Goal: Contribute content: Contribute content

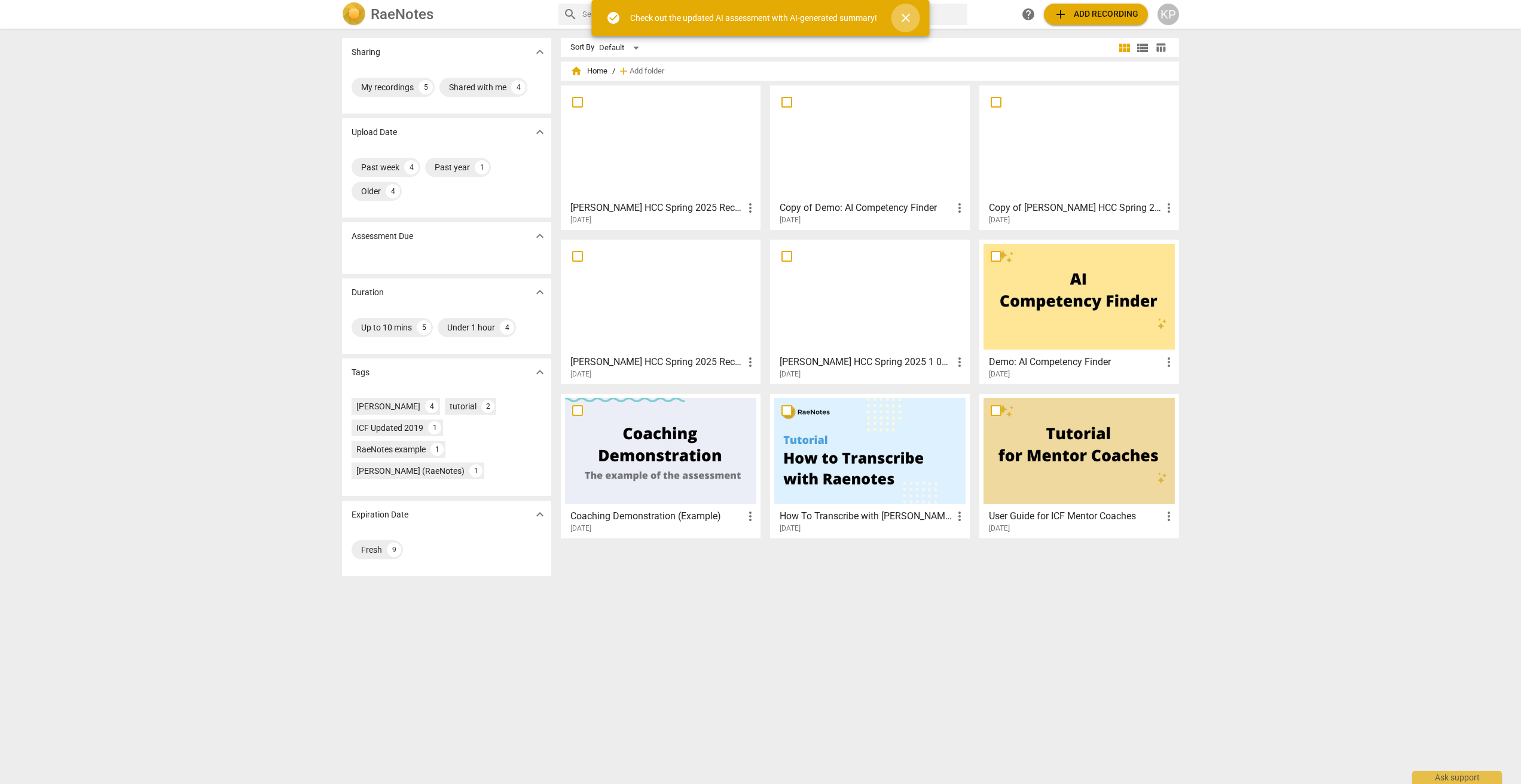
click at [909, 14] on span "close" at bounding box center [905, 17] width 14 height 14
click at [657, 207] on h3 "[PERSON_NAME] HCC Spring 2025 Recording 2 video" at bounding box center [656, 207] width 173 height 14
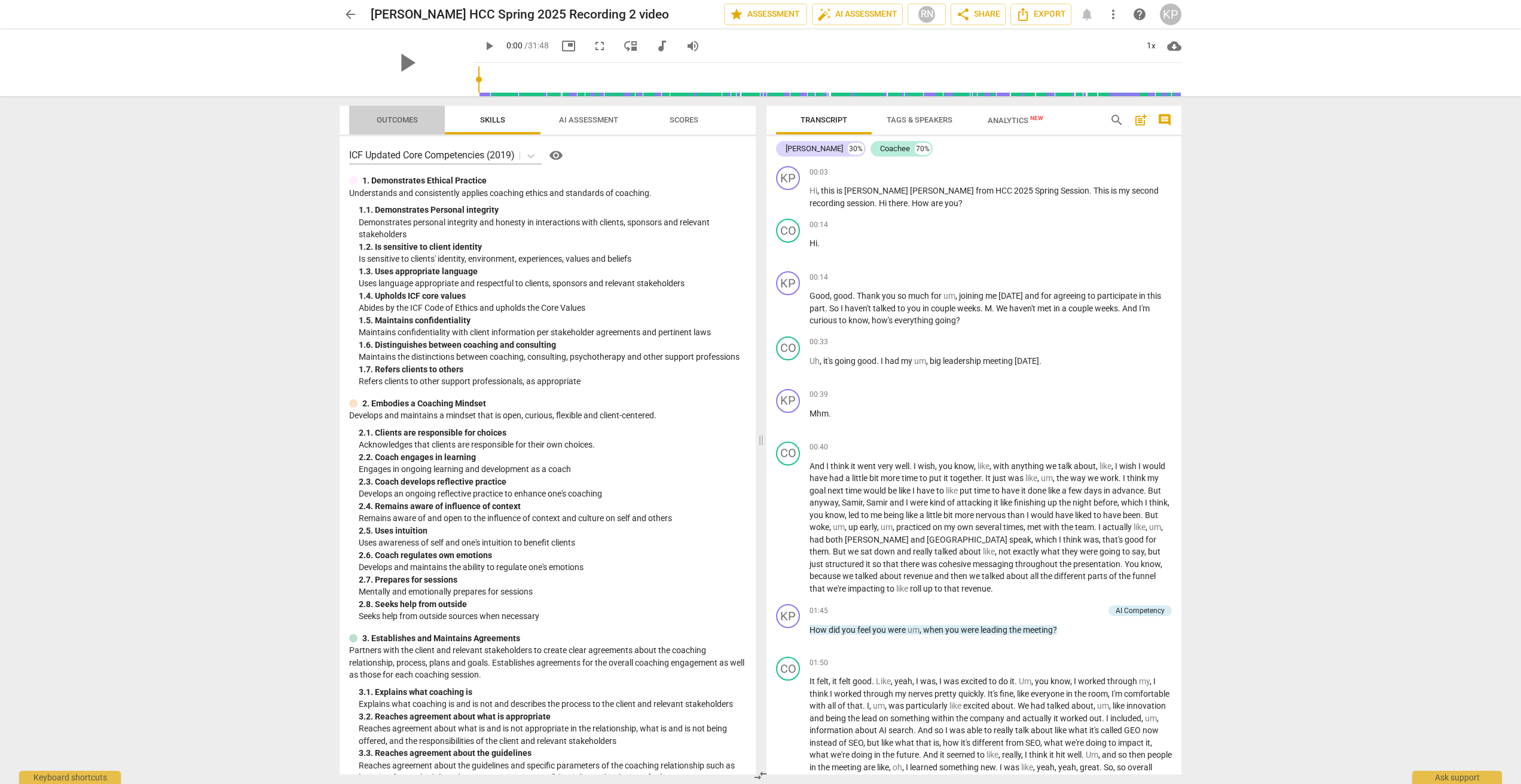
click at [389, 118] on span "Outcomes" at bounding box center [397, 119] width 41 height 9
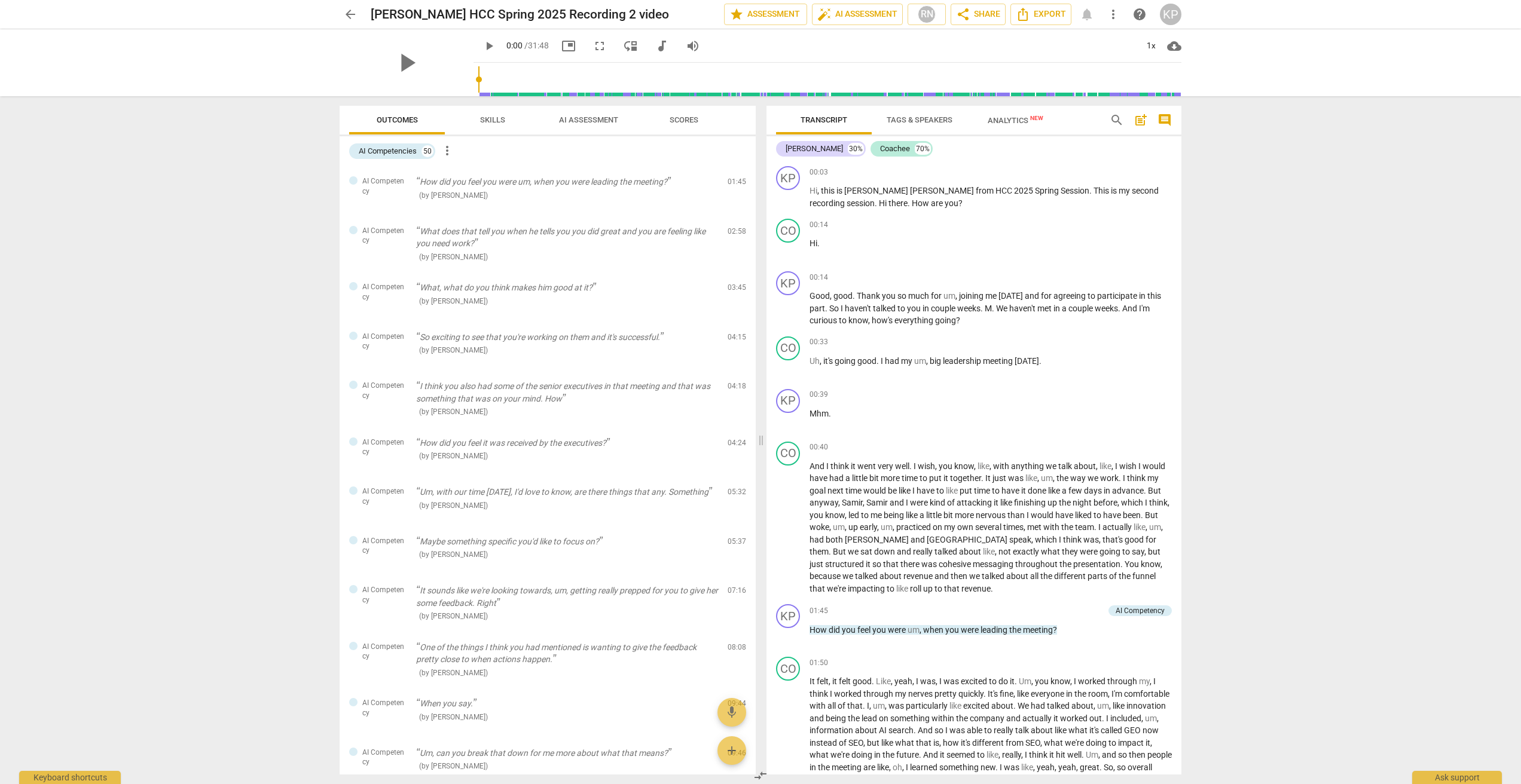
click at [350, 12] on span "arrow_back" at bounding box center [350, 13] width 14 height 14
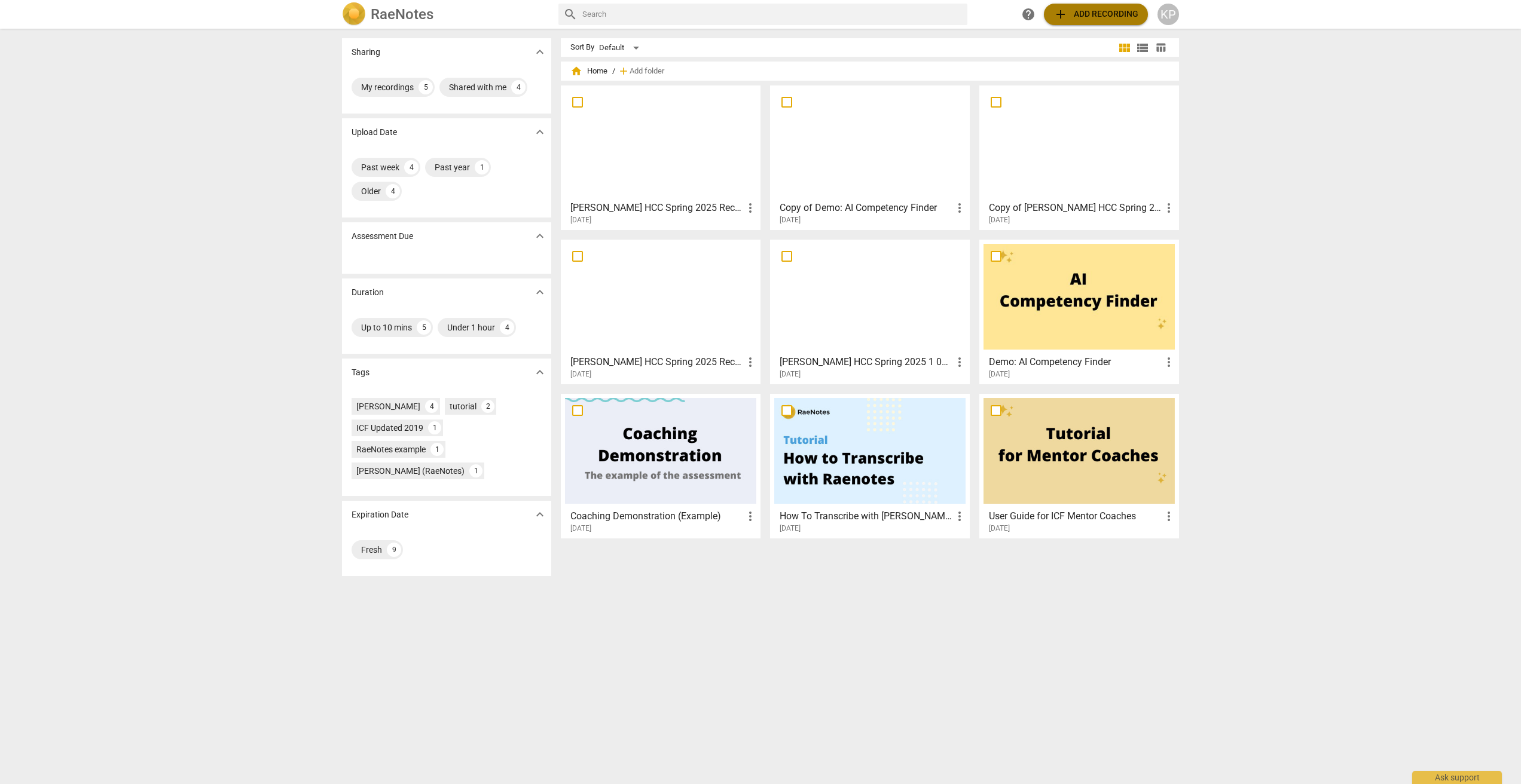
click at [1075, 15] on span "add Add recording" at bounding box center [1096, 13] width 84 height 14
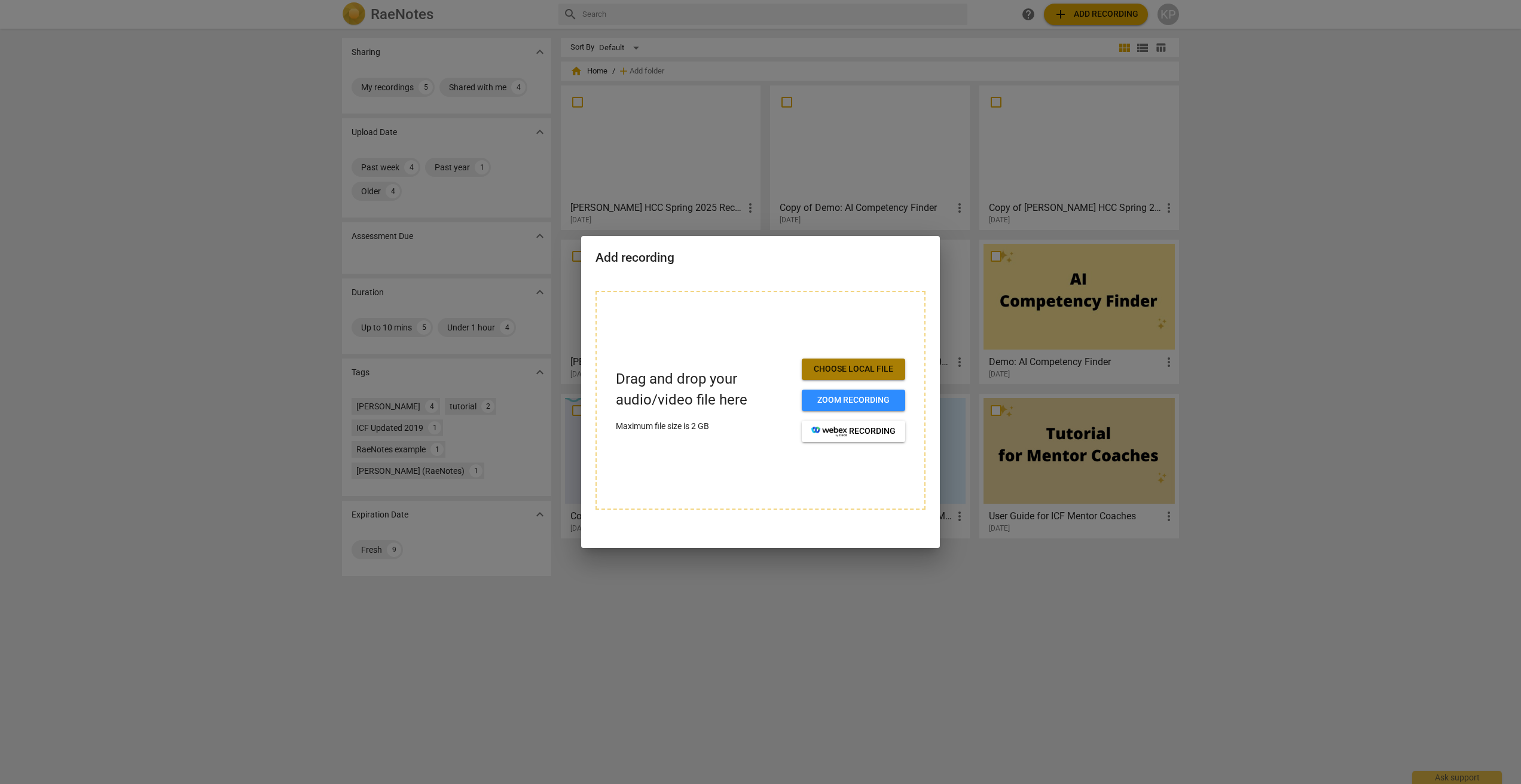
click at [839, 368] on span "Choose local file" at bounding box center [853, 369] width 84 height 12
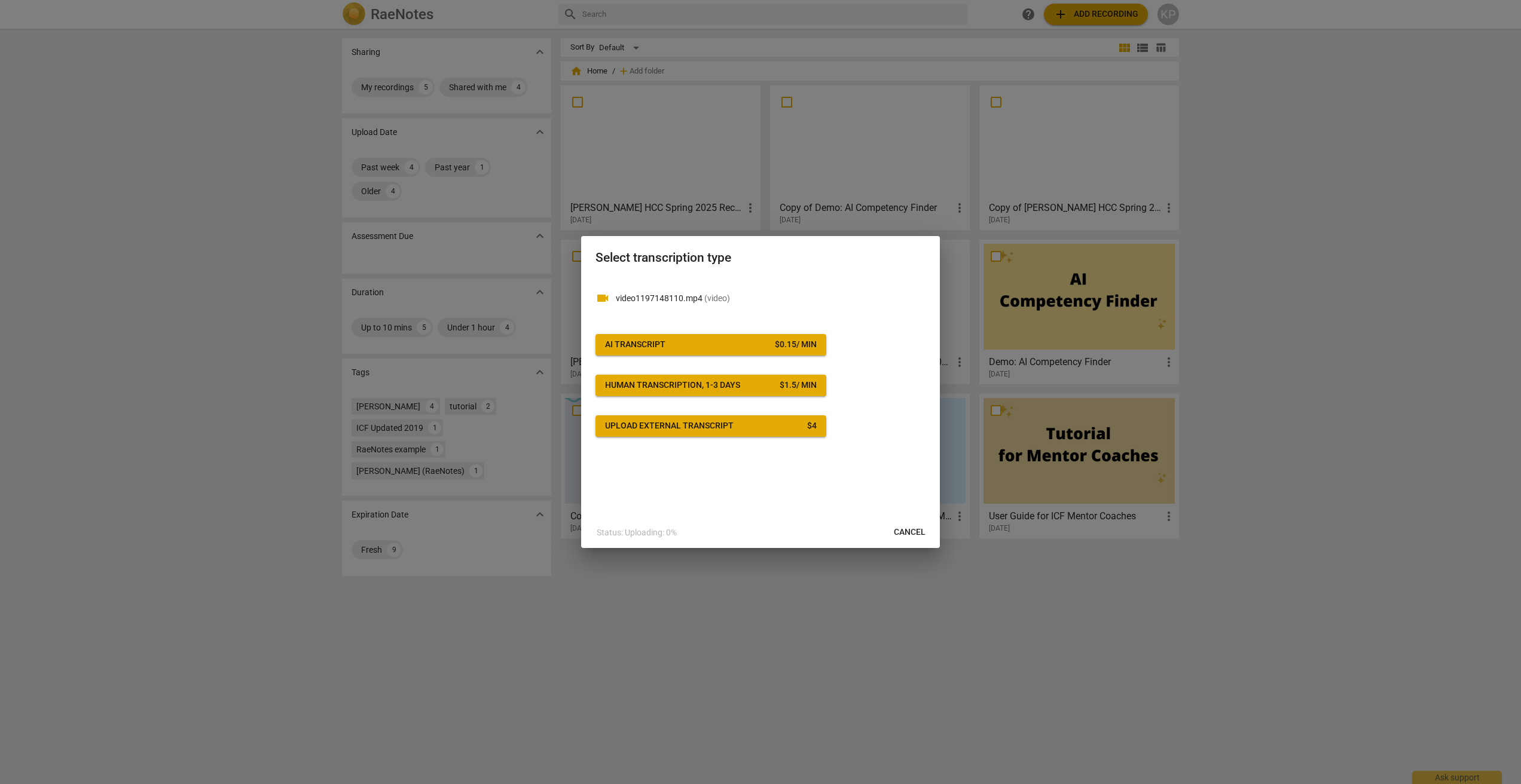
click at [631, 342] on div "AI Transcript" at bounding box center [634, 344] width 60 height 12
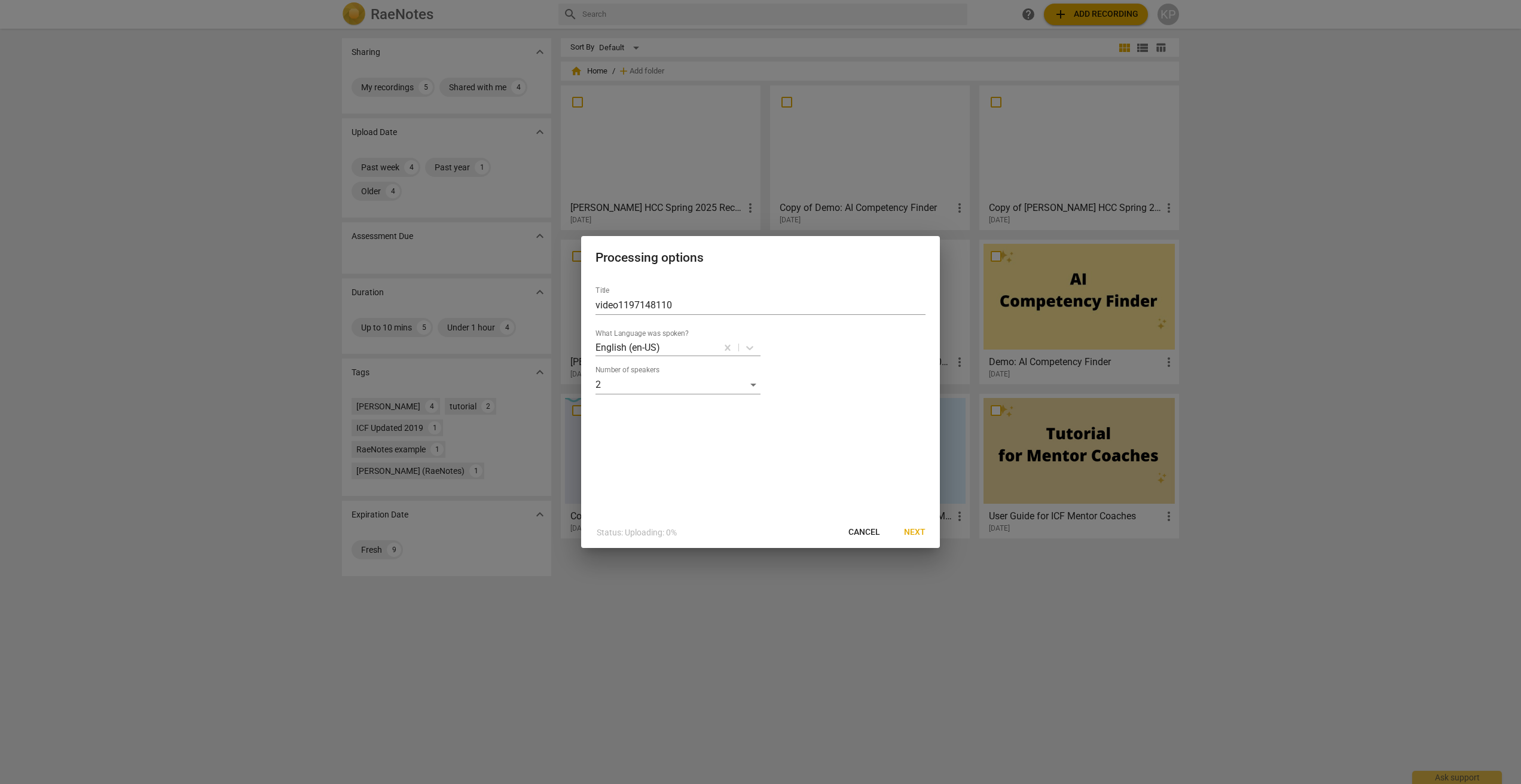
click at [914, 532] on span "Next" at bounding box center [915, 533] width 21 height 12
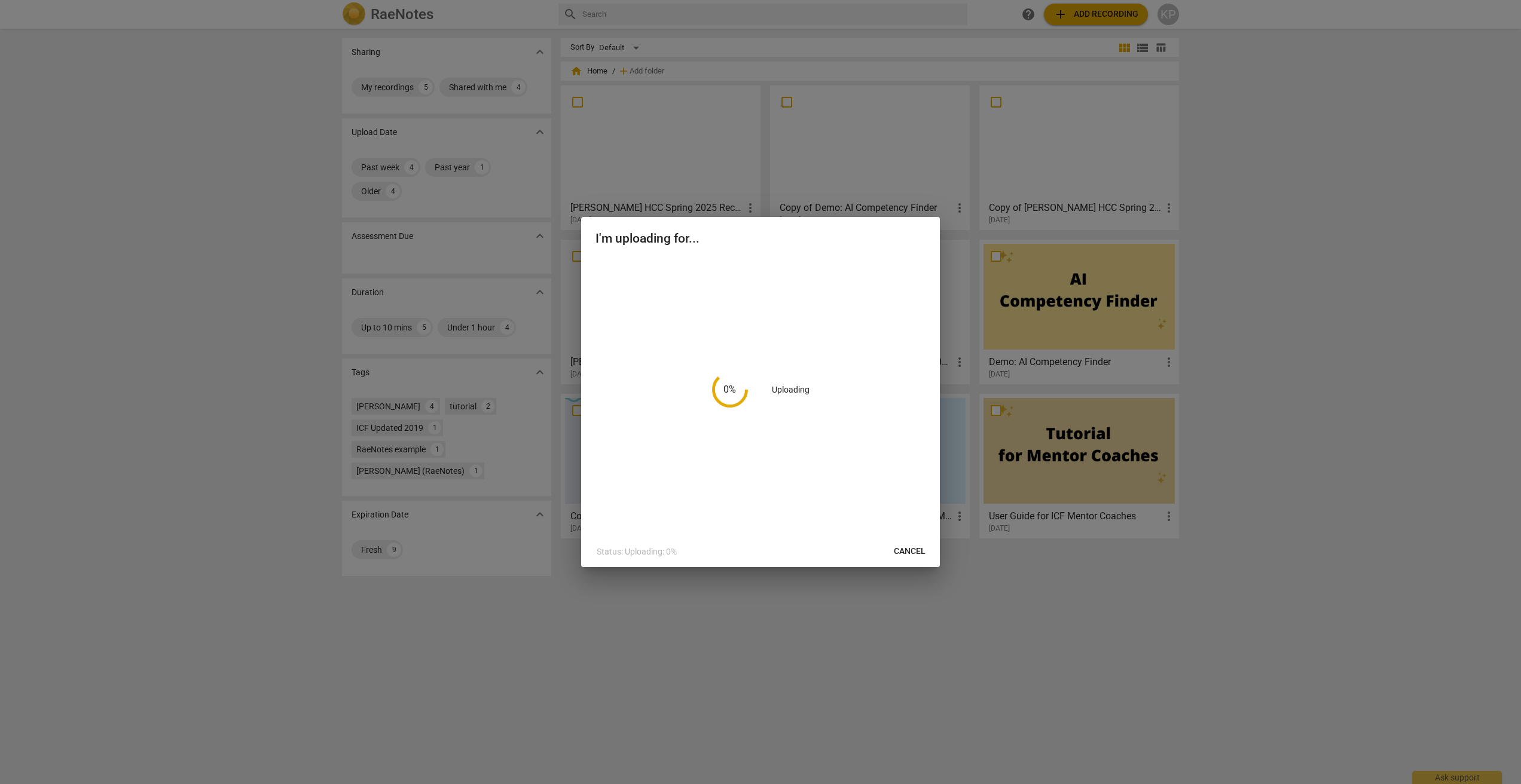
click at [761, 482] on div "0 % Uploading" at bounding box center [761, 390] width 330 height 264
click at [911, 550] on span "Cancel" at bounding box center [909, 552] width 32 height 12
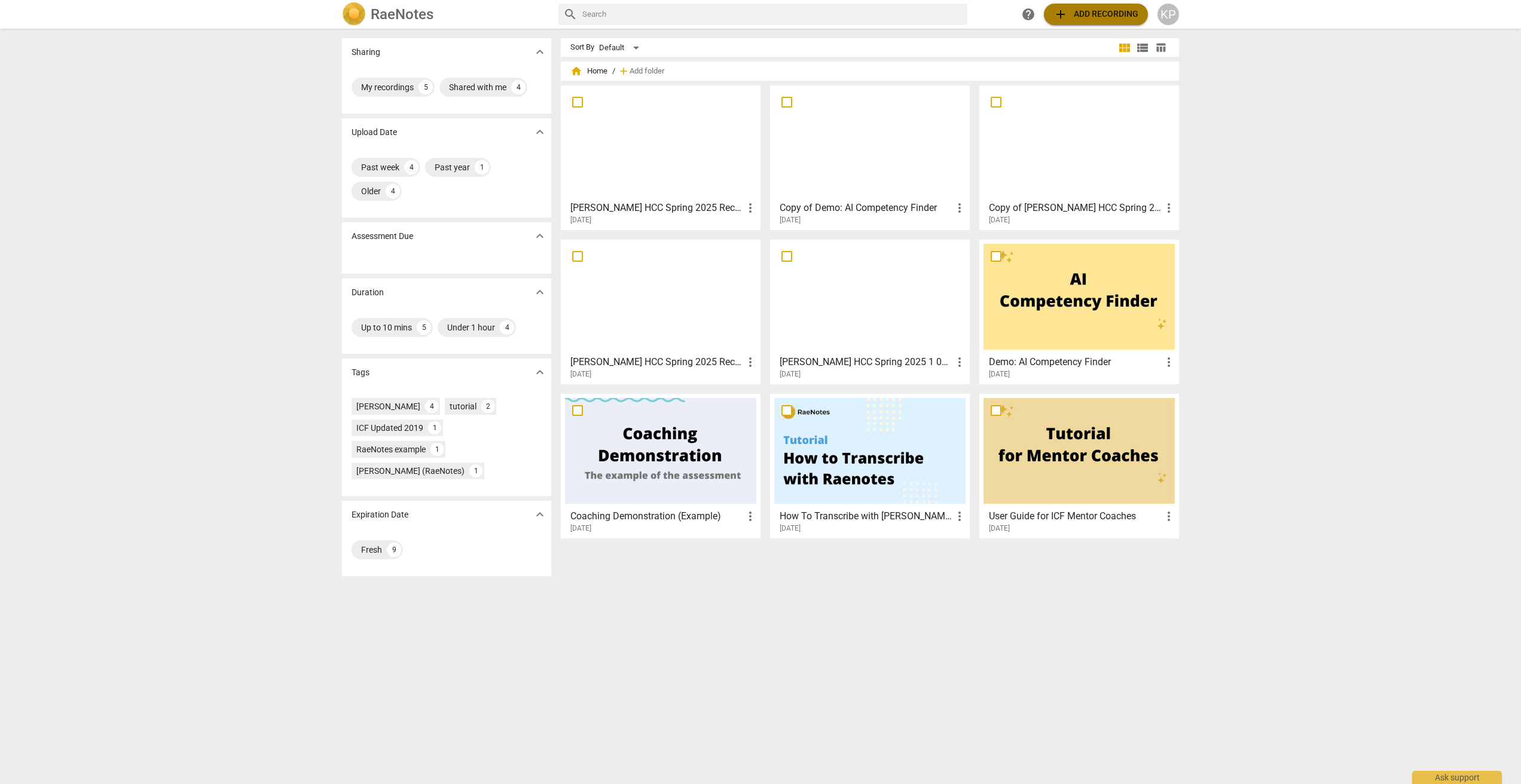
click at [1068, 14] on span "add Add recording" at bounding box center [1096, 13] width 84 height 14
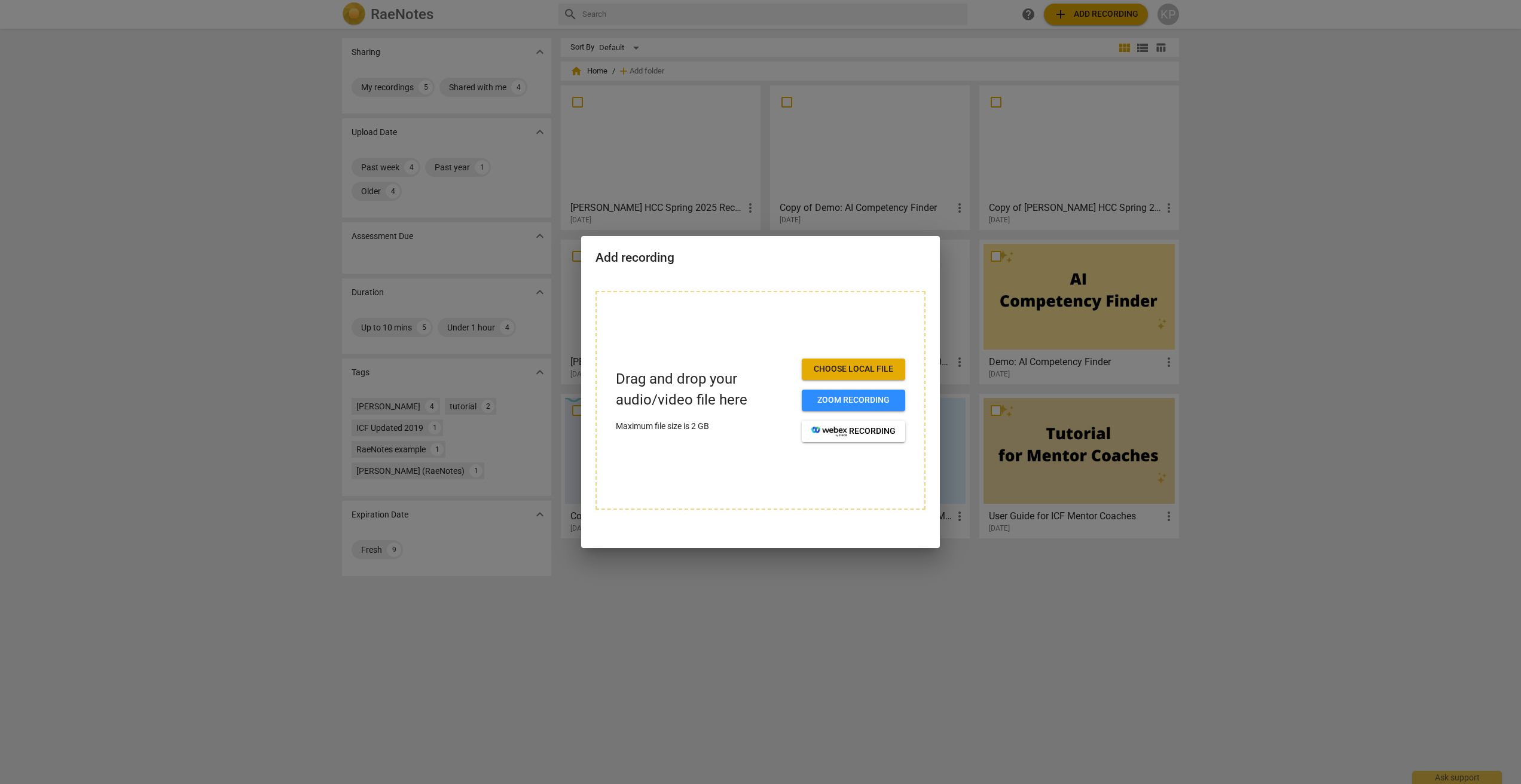
click at [847, 368] on span "Choose local file" at bounding box center [853, 369] width 84 height 12
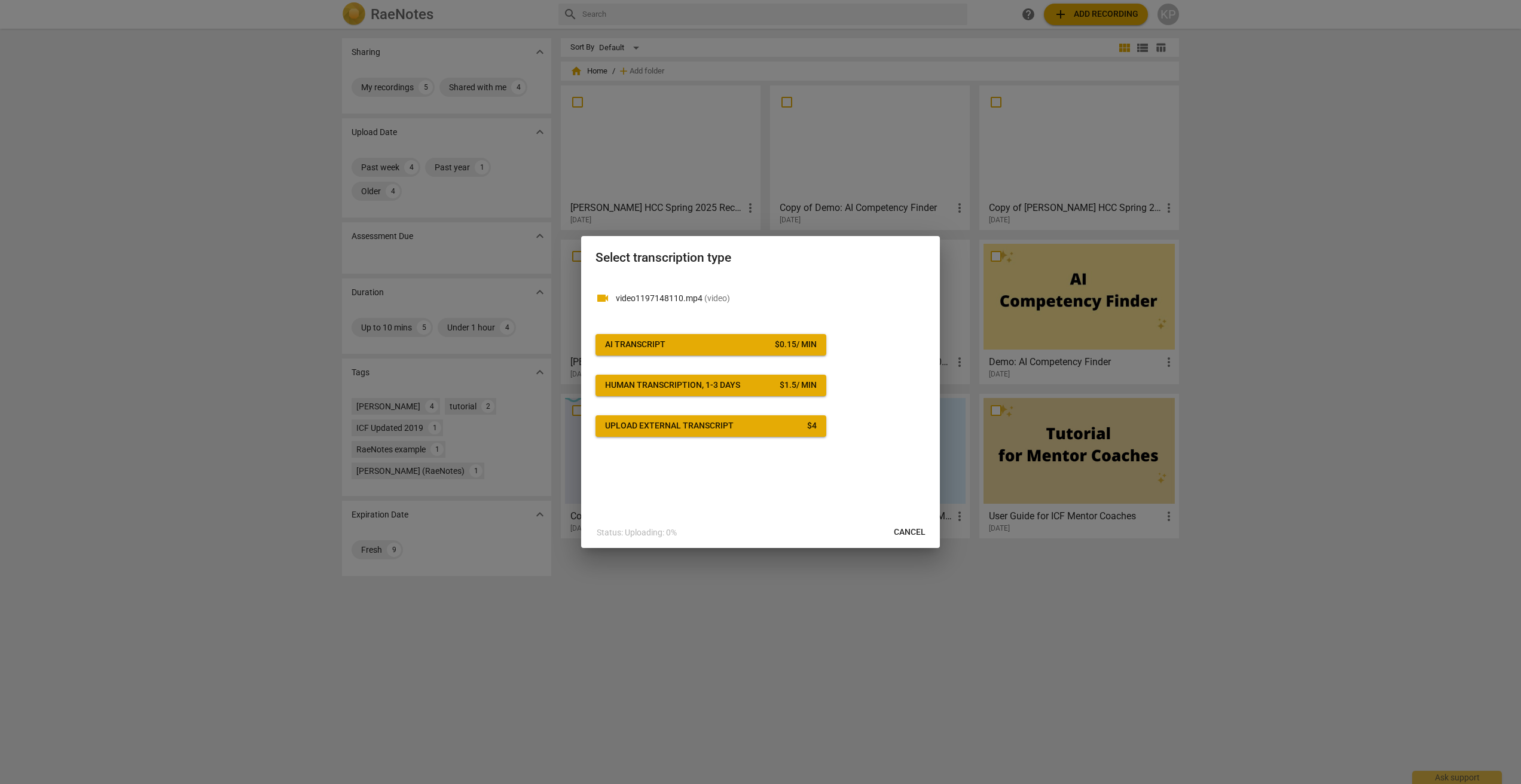
click at [784, 345] on div "$ 0.15 / min" at bounding box center [796, 344] width 42 height 12
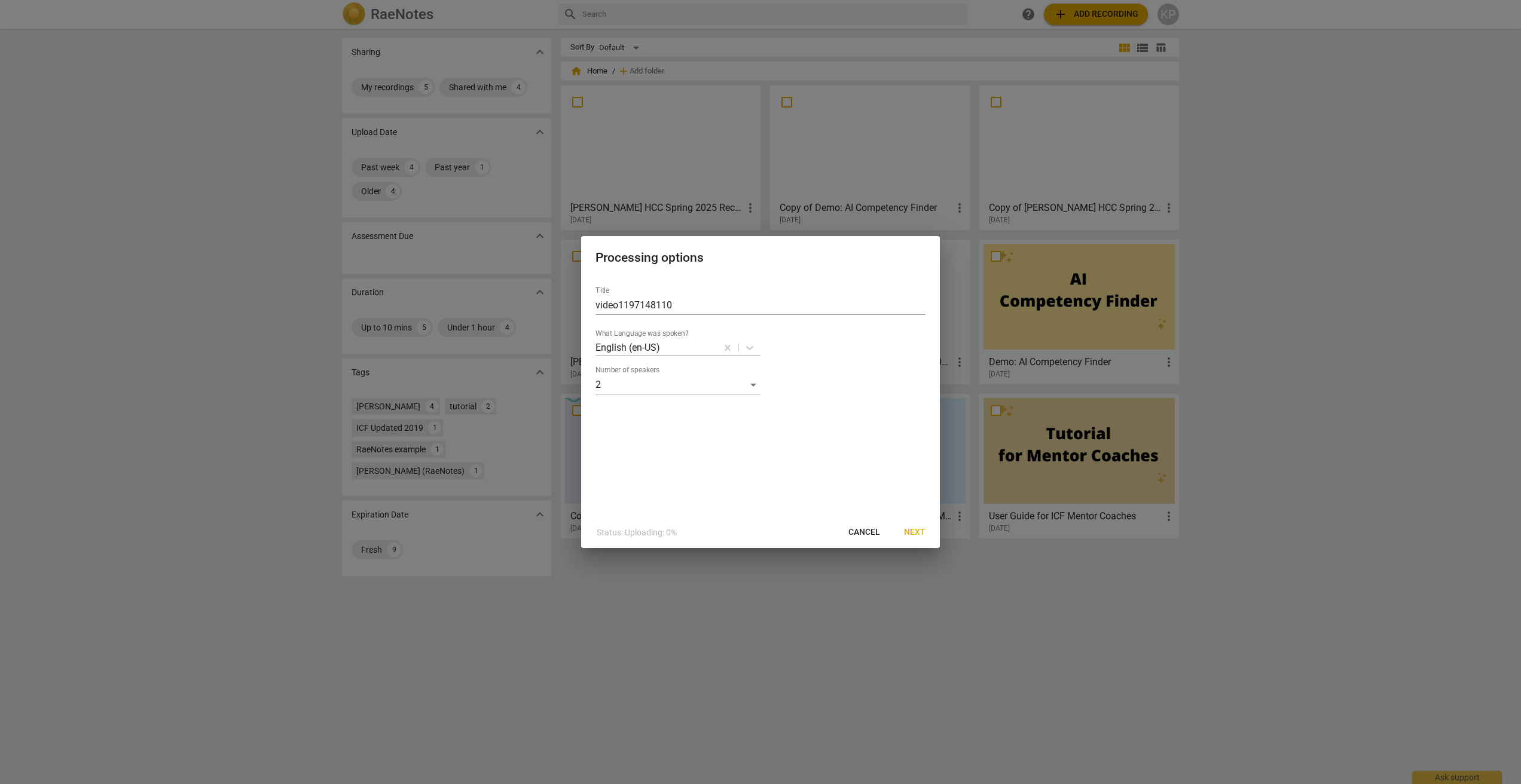
click at [919, 529] on span "Next" at bounding box center [915, 533] width 21 height 12
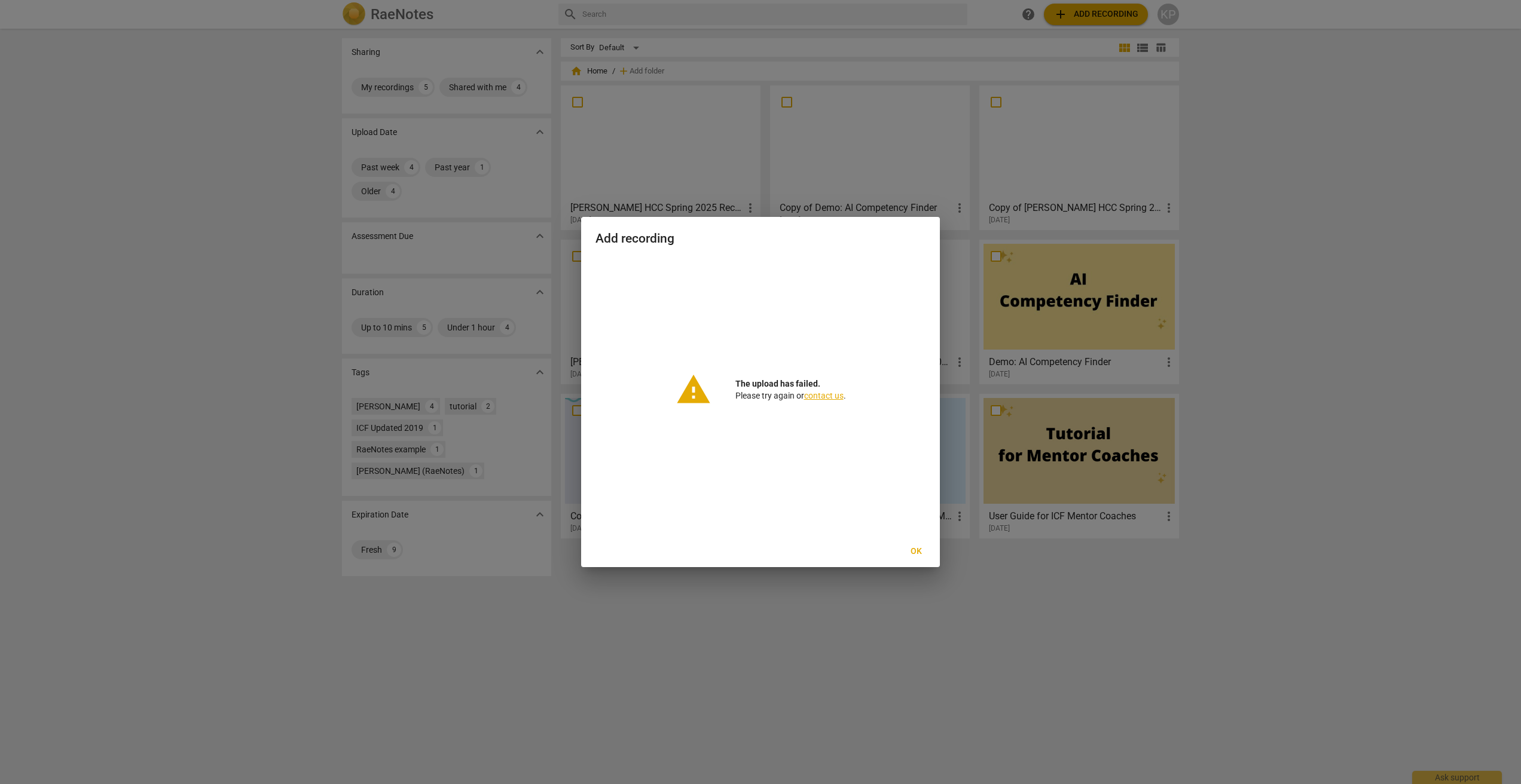
click at [910, 550] on span "Ok" at bounding box center [915, 552] width 19 height 12
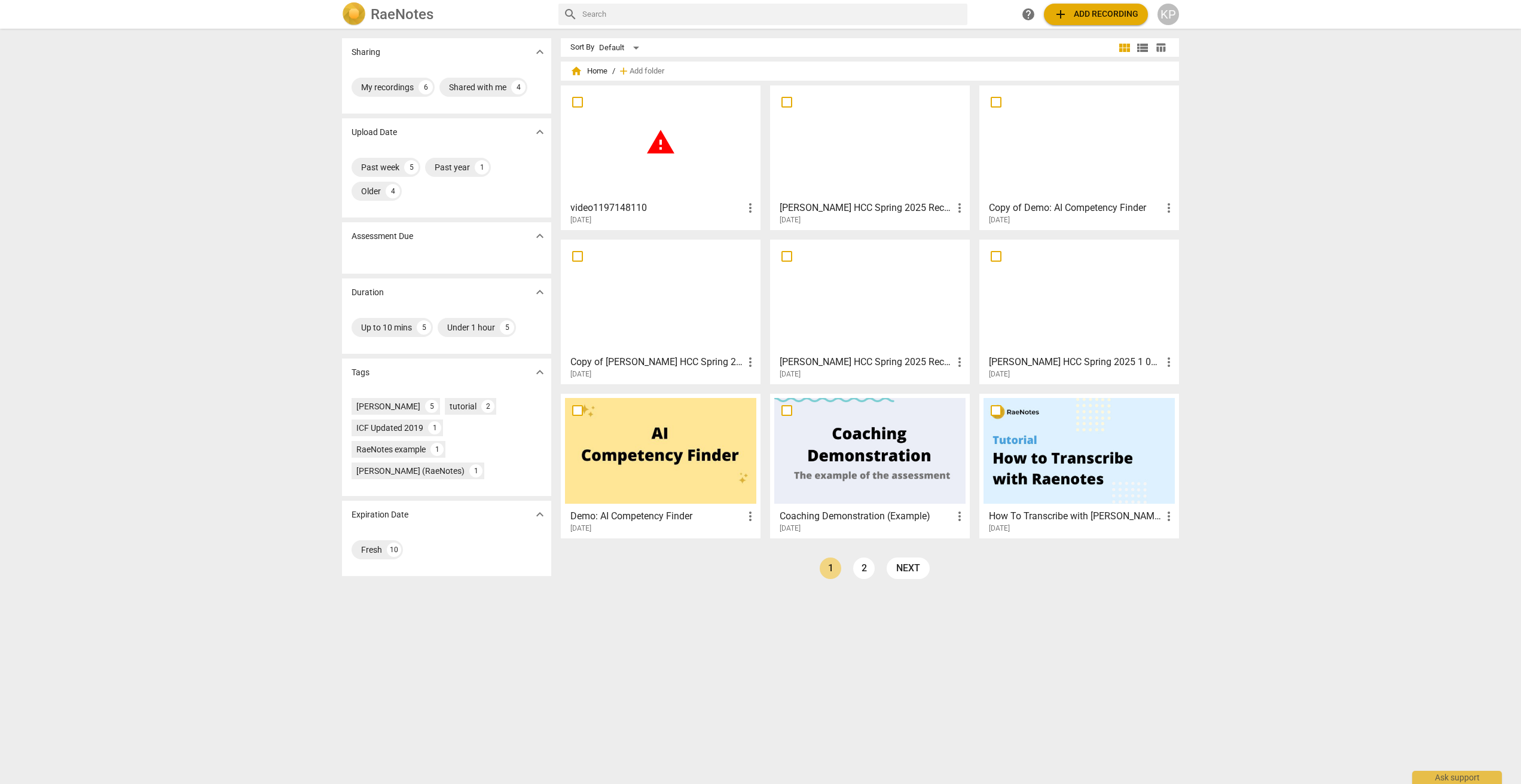
click at [748, 208] on span "more_vert" at bounding box center [749, 207] width 14 height 14
click at [630, 162] on div at bounding box center [760, 392] width 1521 height 784
click at [656, 145] on span "warning" at bounding box center [660, 142] width 30 height 30
